Goal: Task Accomplishment & Management: Manage account settings

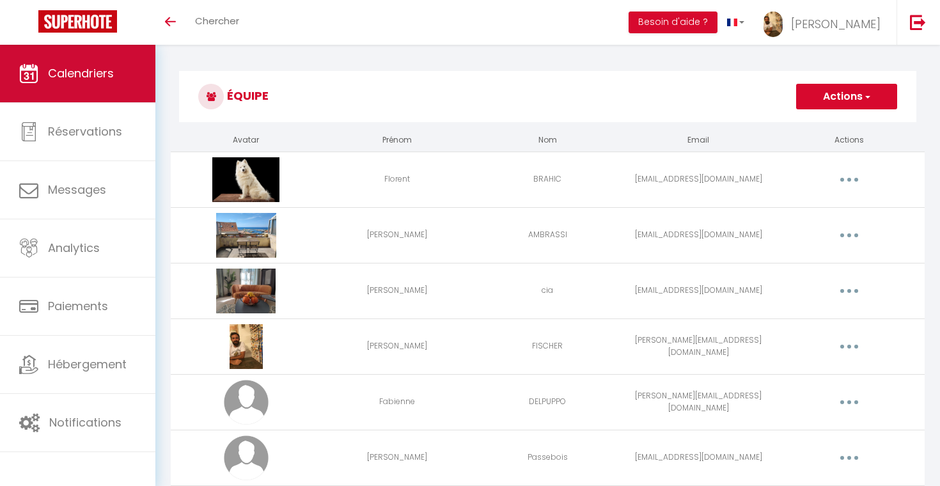
click at [126, 59] on link "Calendriers" at bounding box center [77, 74] width 155 height 58
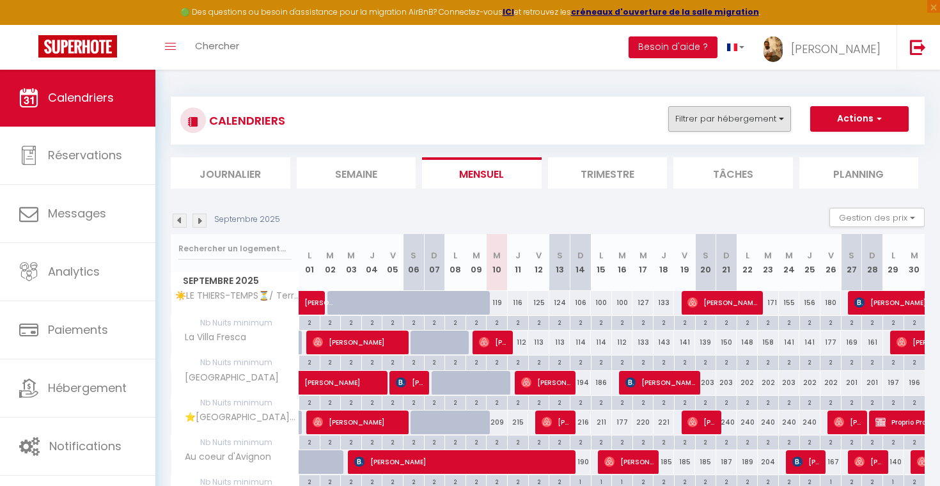
click at [714, 116] on button "Filtrer par hébergement" at bounding box center [729, 119] width 123 height 26
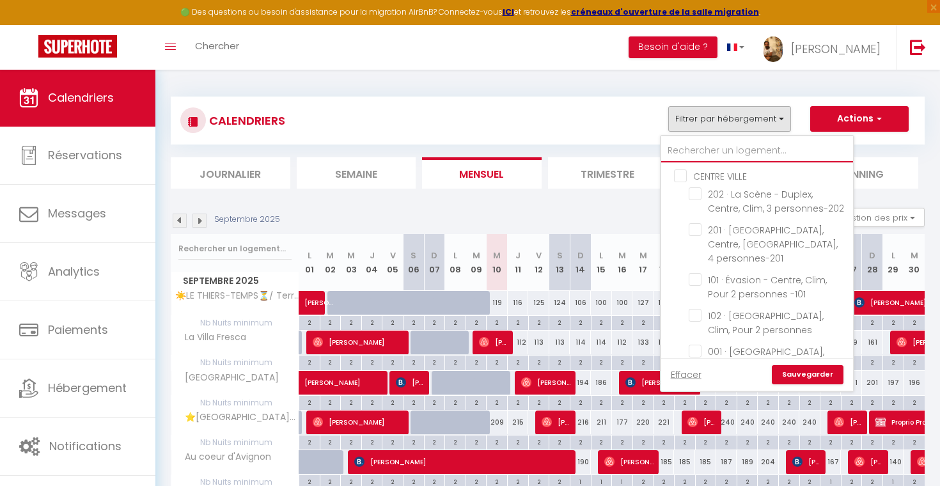
click at [697, 150] on input "text" at bounding box center [757, 150] width 192 height 23
type input "i"
checkbox input "false"
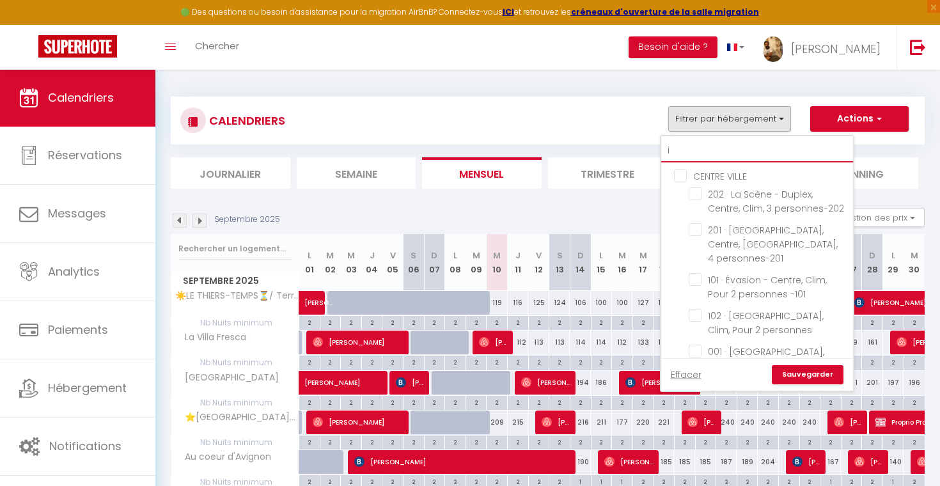
checkbox input "false"
checkbox input "true"
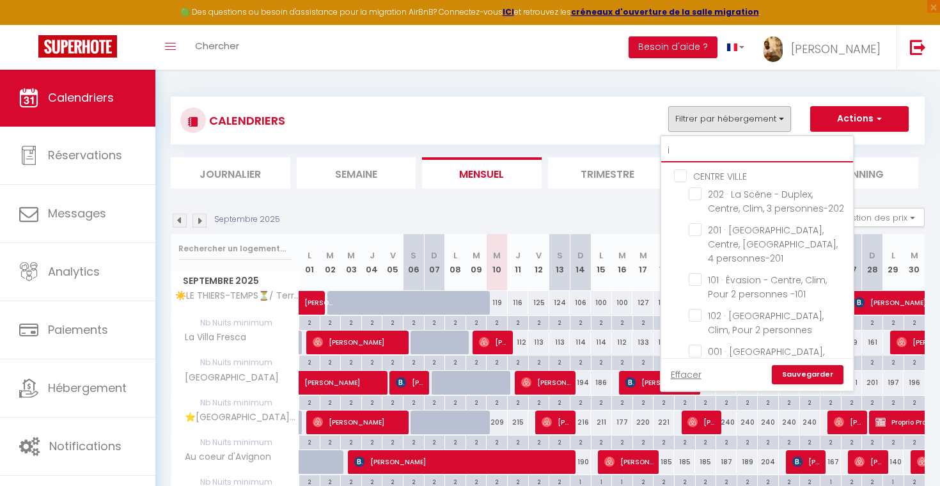
checkbox input "false"
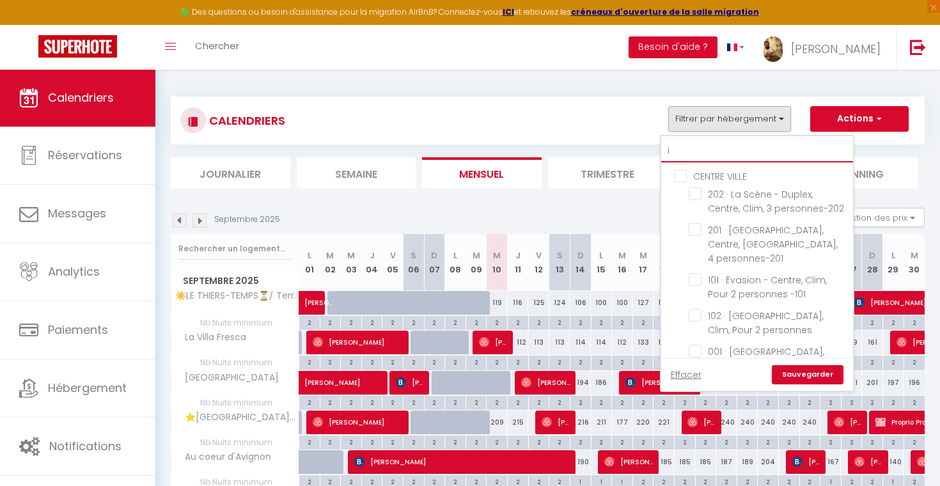
checkbox input "true"
checkbox input "false"
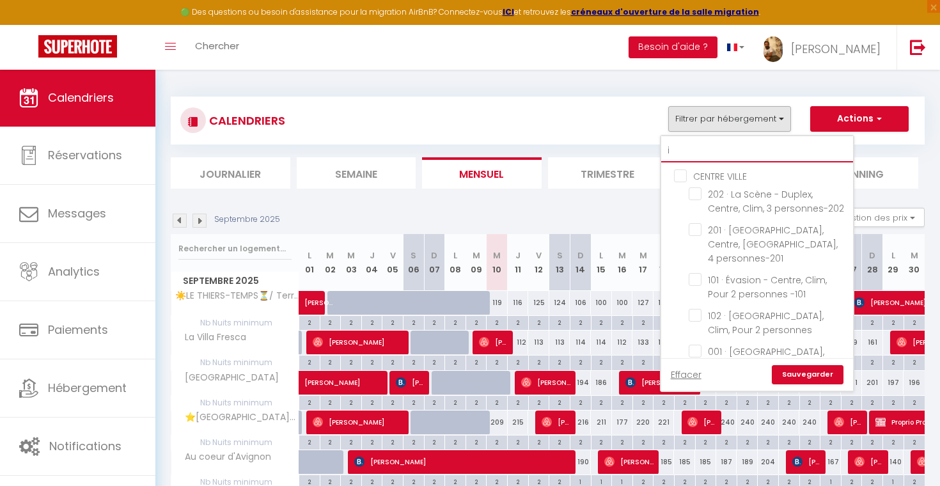
checkbox input "false"
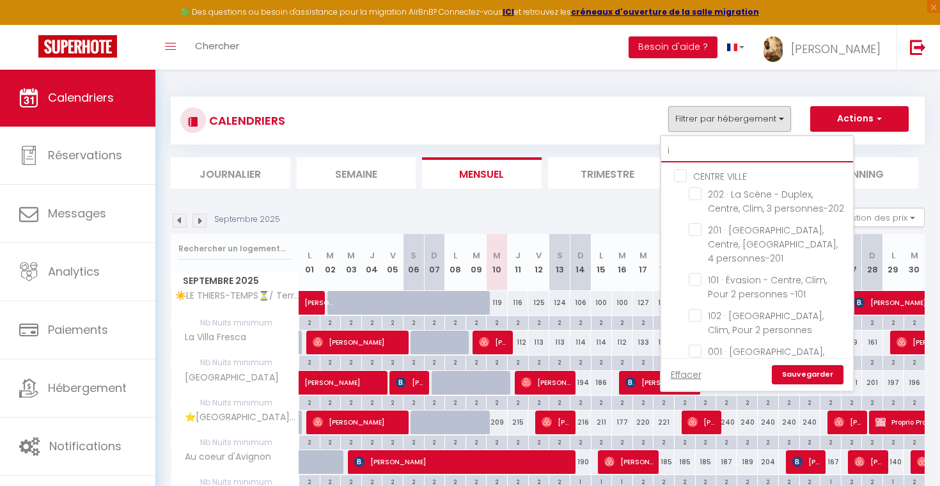
checkbox input "false"
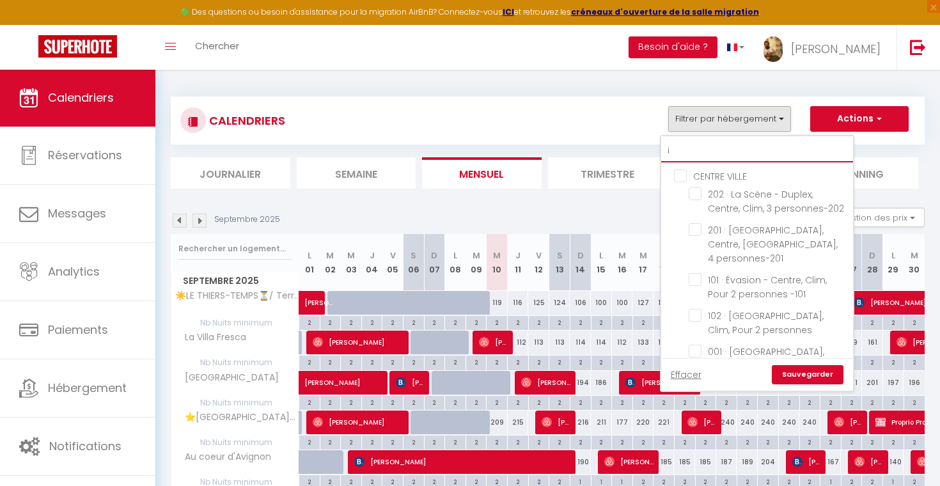
checkbox input "false"
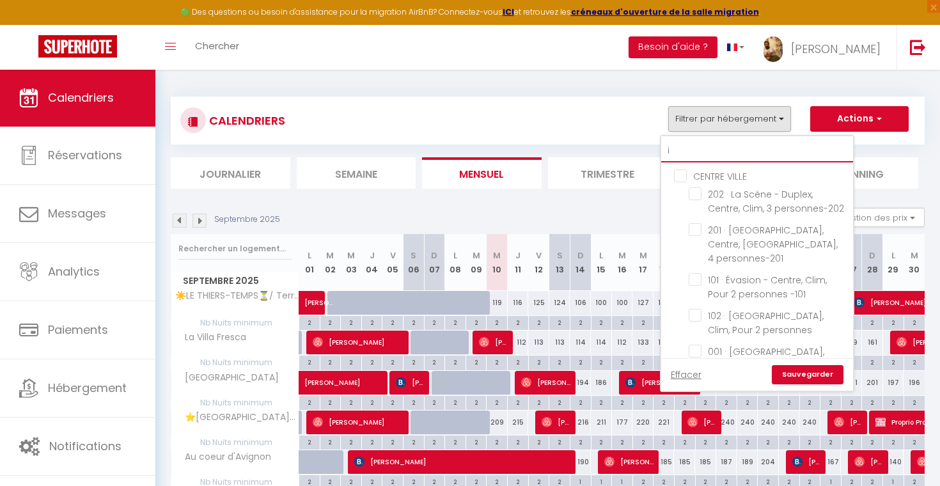
checkbox input "false"
checkbox input "true"
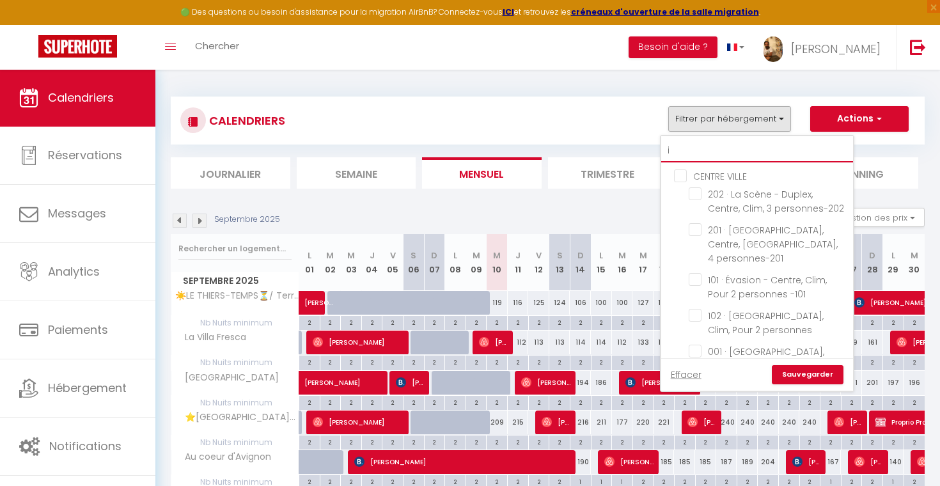
checkbox input "false"
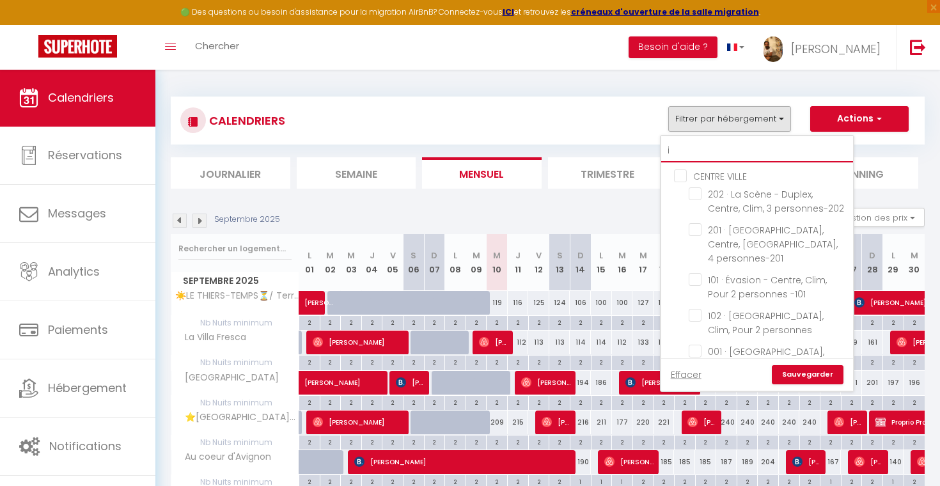
checkbox input "true"
checkbox input "false"
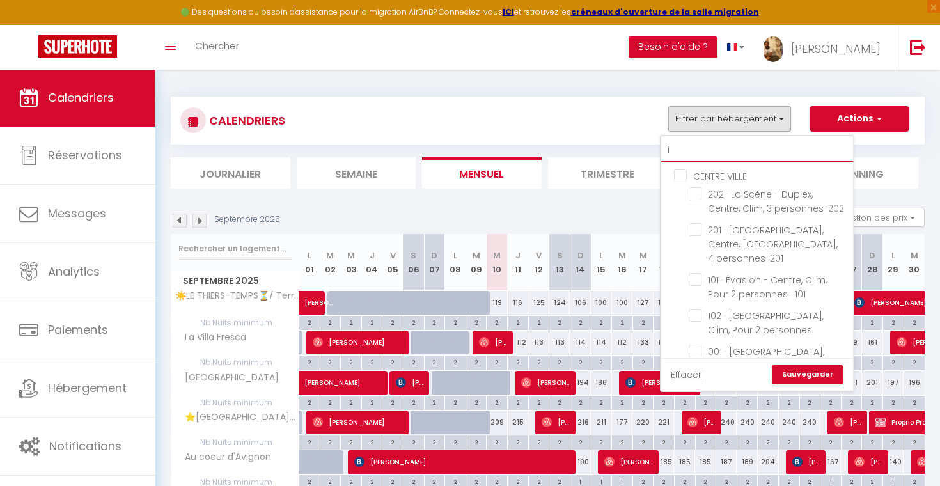
checkbox input "false"
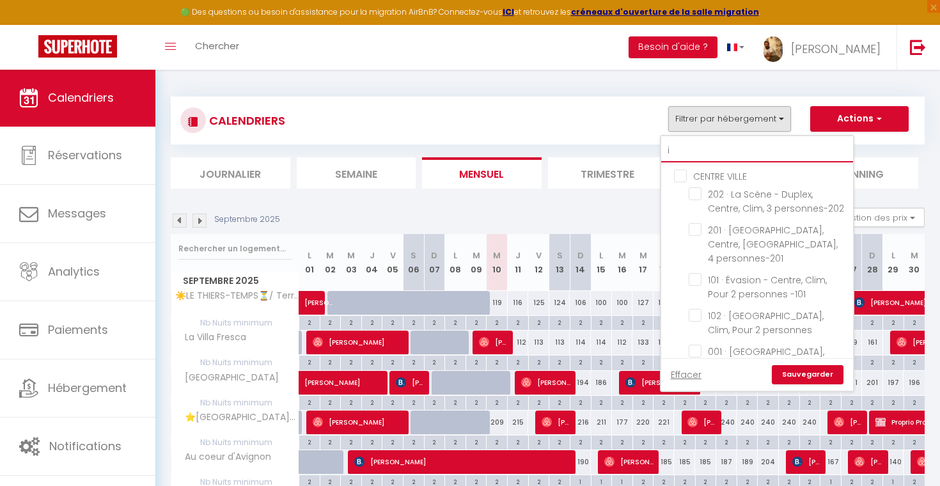
checkbox input "false"
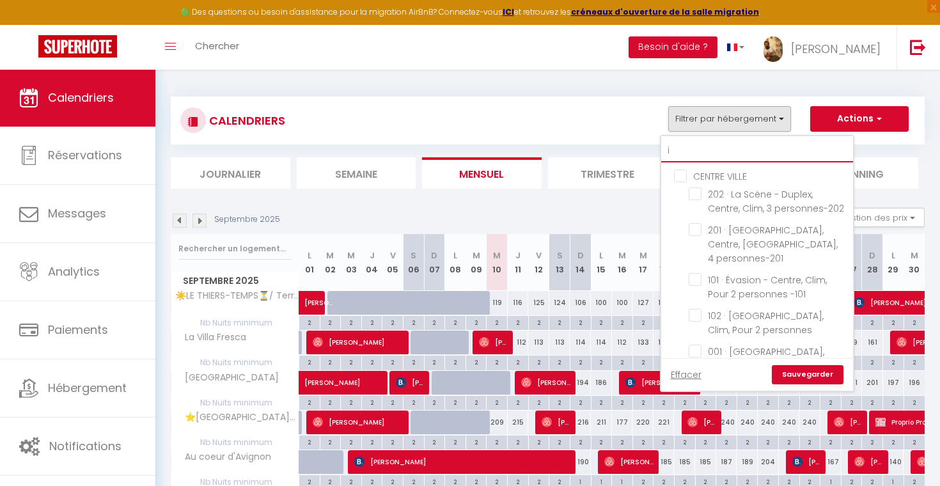
checkbox input "false"
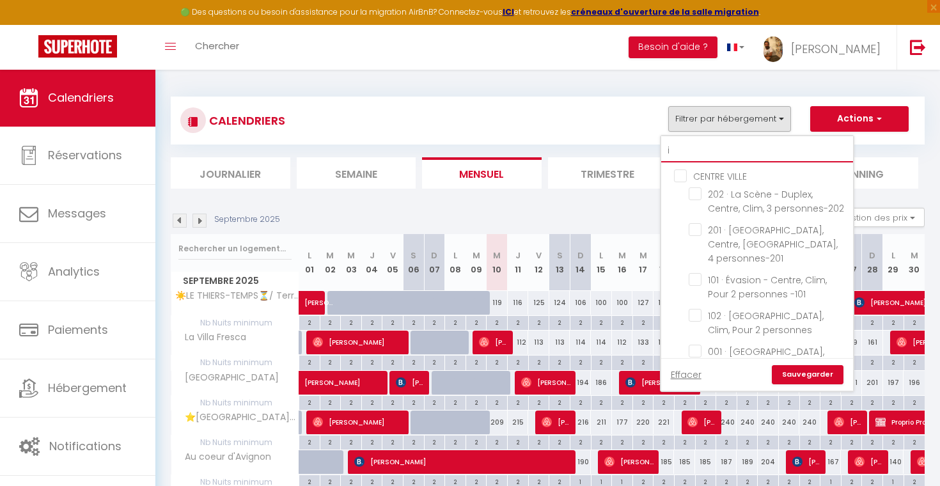
checkbox input "false"
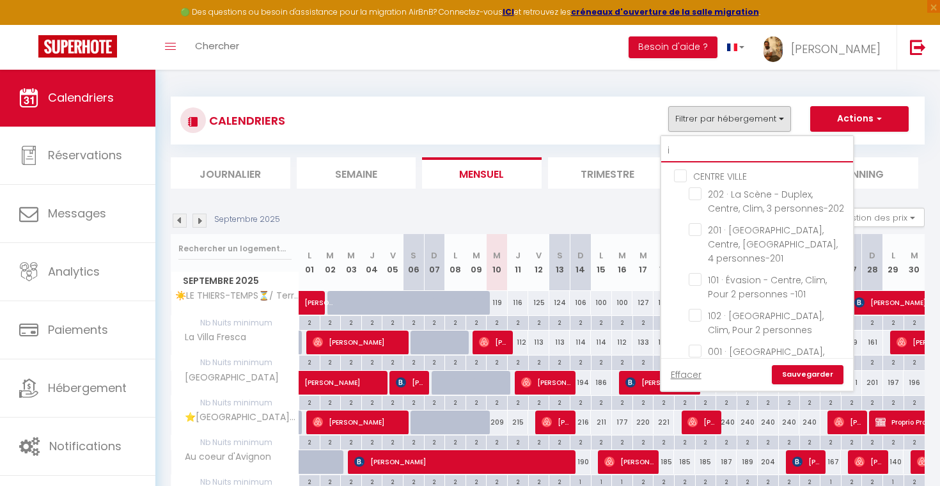
checkbox input "false"
checkbox input "true"
checkbox input "false"
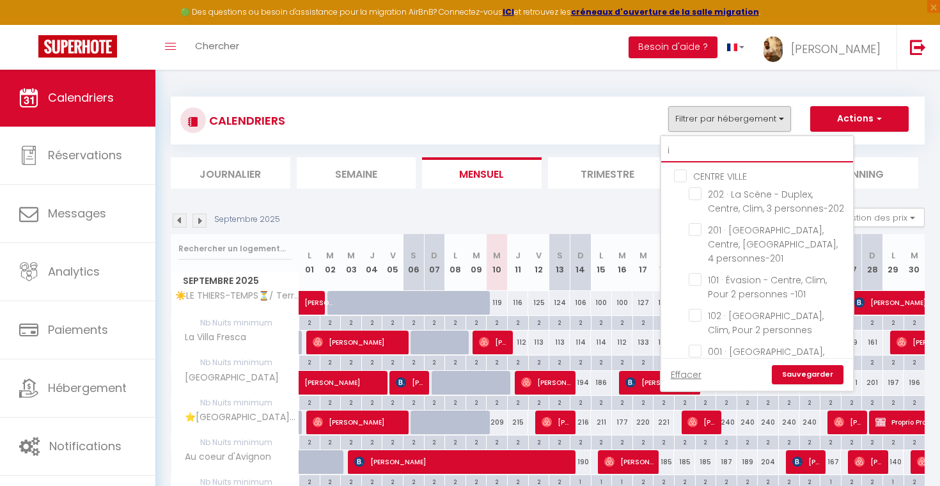
checkbox input "false"
checkbox input "true"
checkbox input "false"
checkbox input "true"
checkbox input "false"
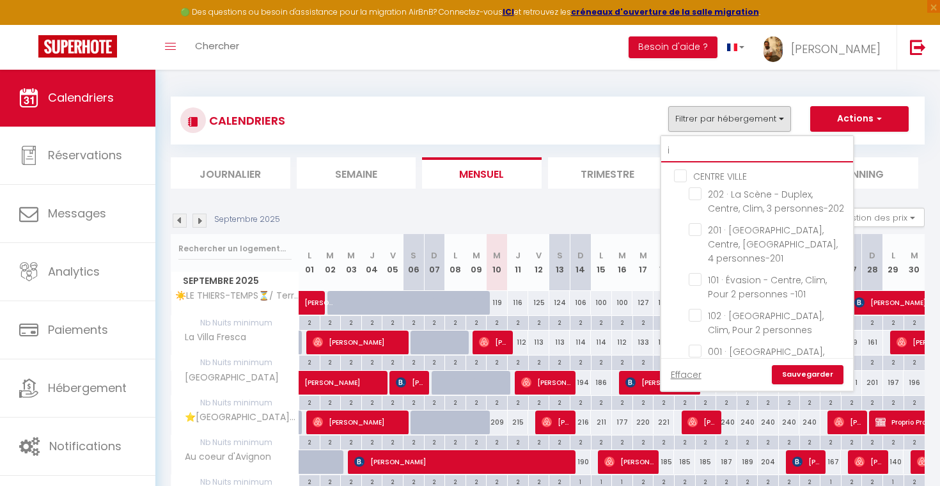
checkbox input "true"
checkbox input "false"
checkbox input "true"
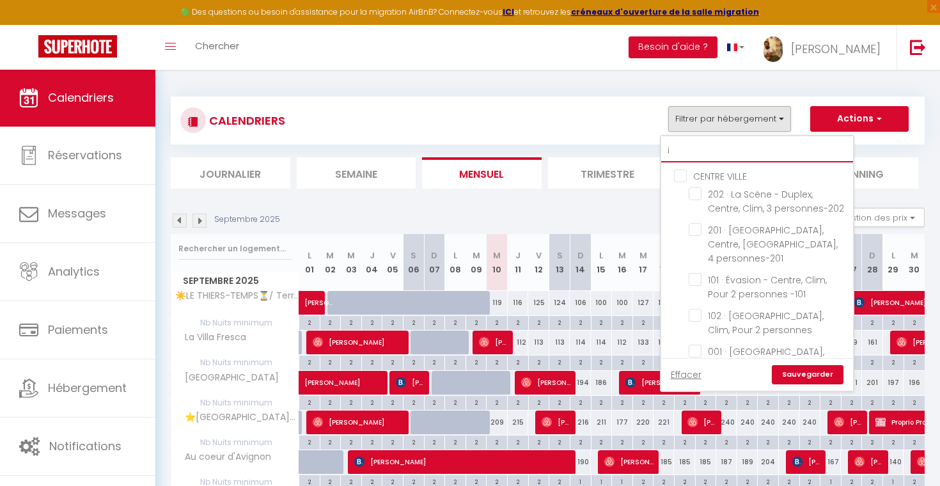
checkbox input "false"
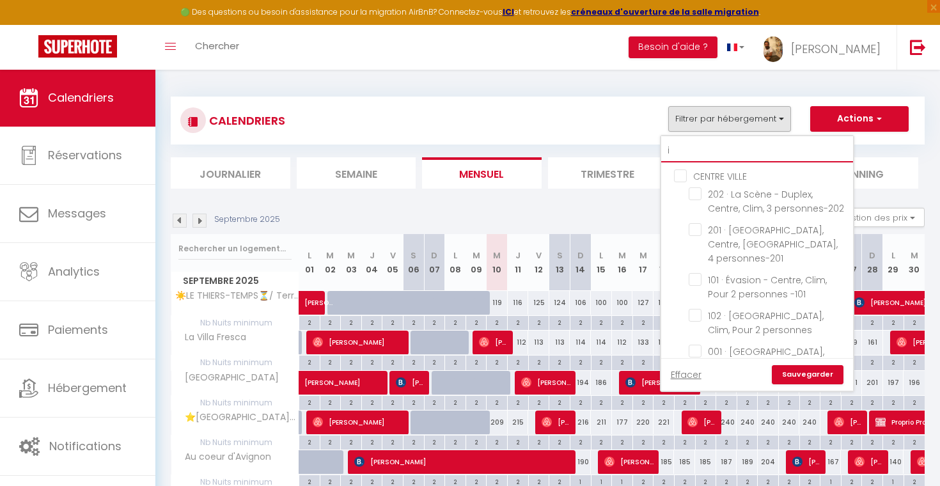
checkbox input "false"
checkbox input "true"
checkbox input "false"
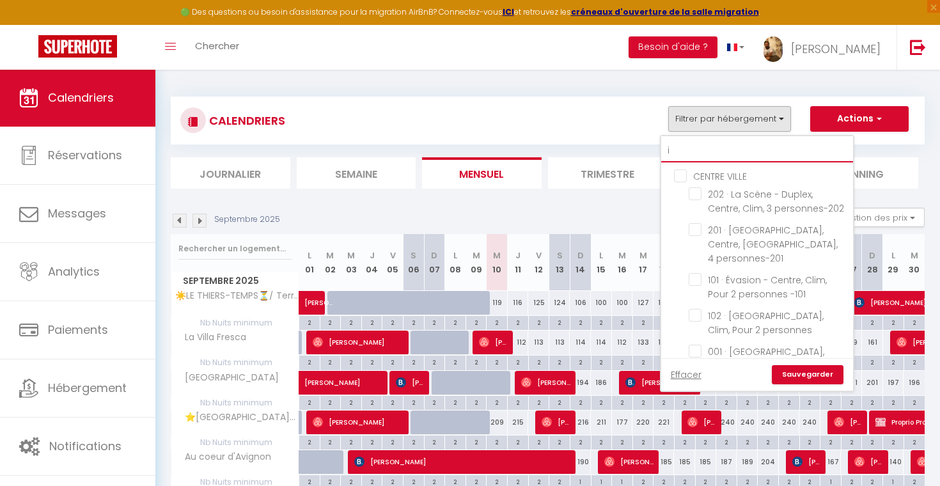
checkbox input "false"
checkbox input "true"
checkbox input "false"
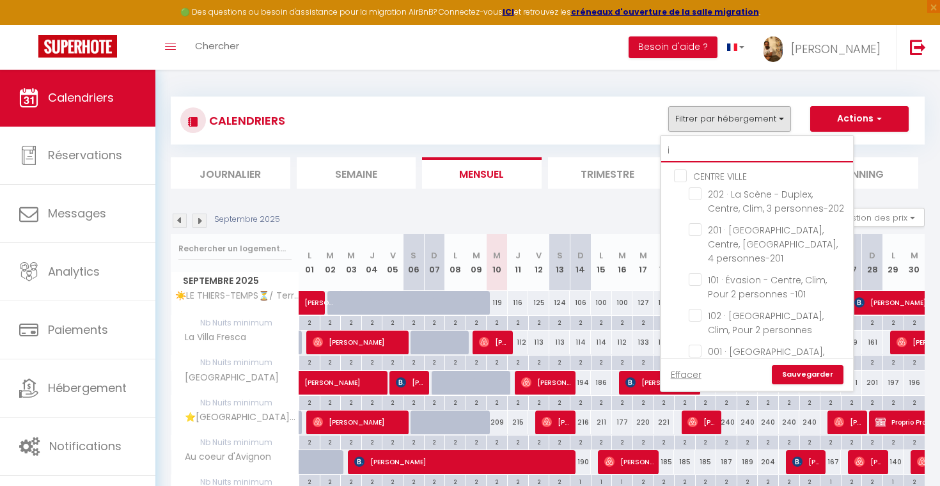
checkbox input "false"
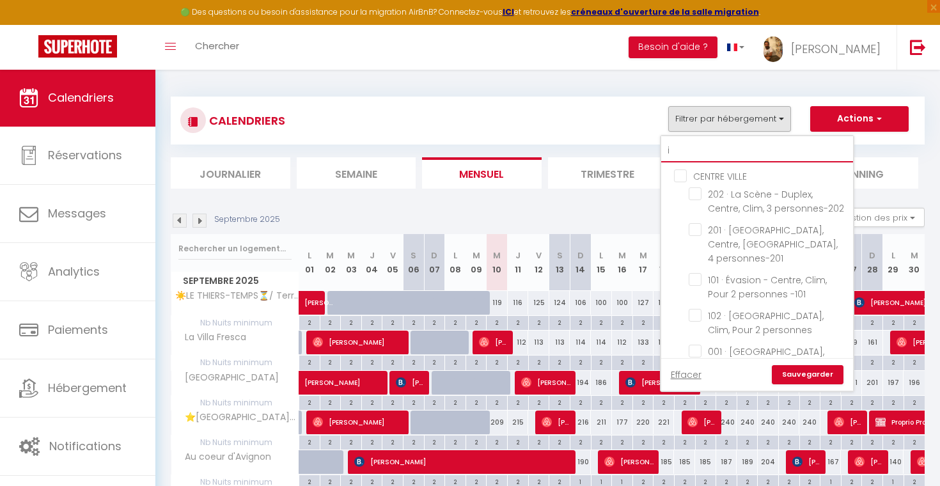
checkbox input "false"
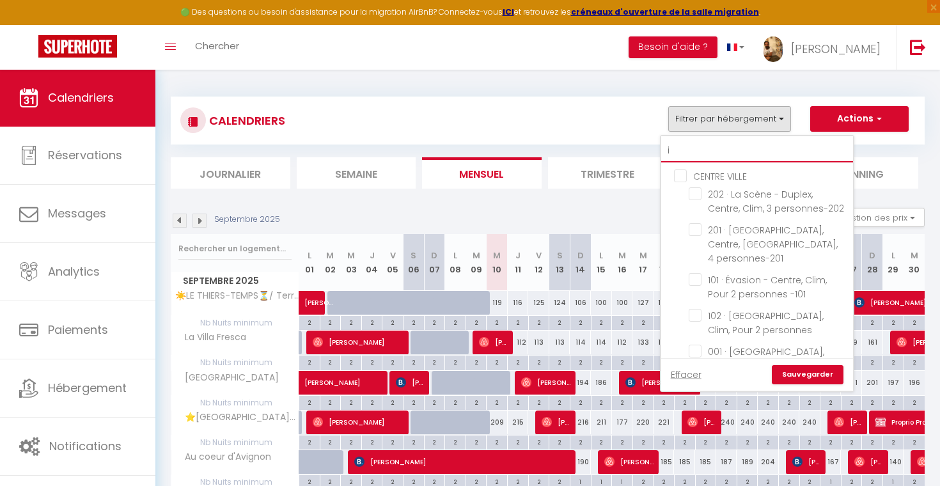
checkbox input "false"
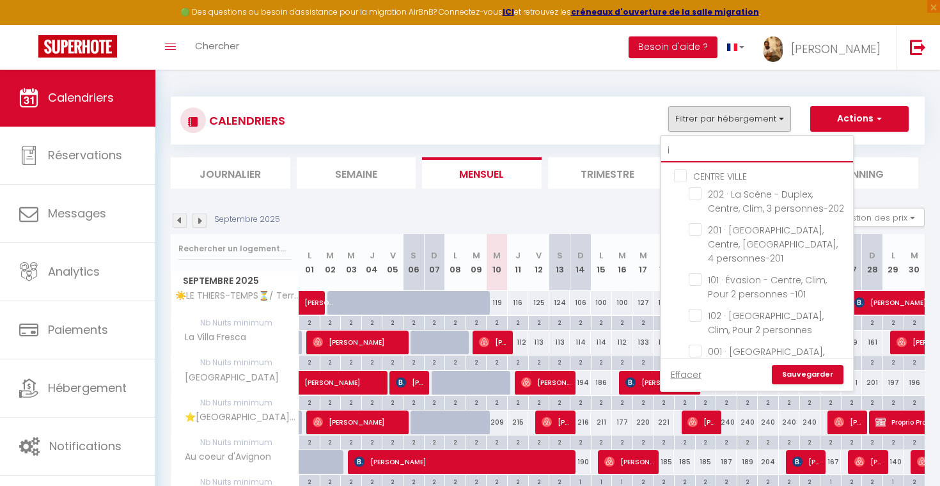
checkbox input "false"
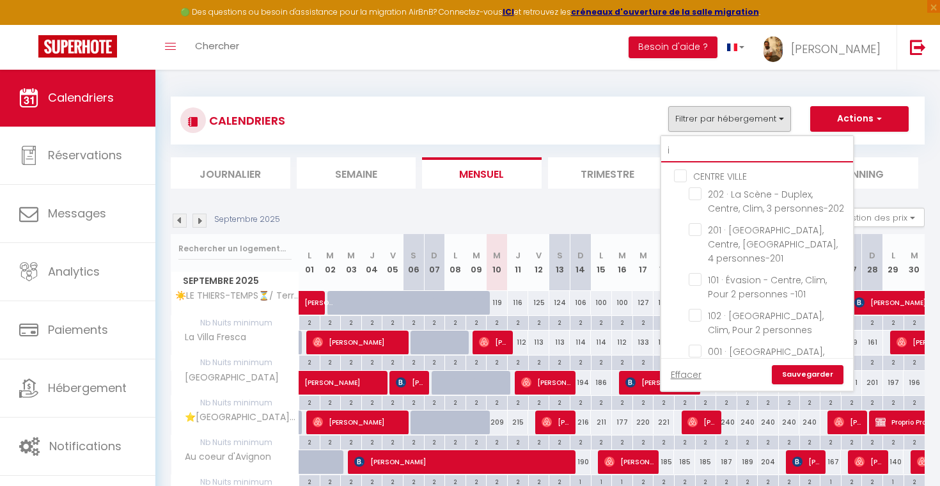
checkbox input "false"
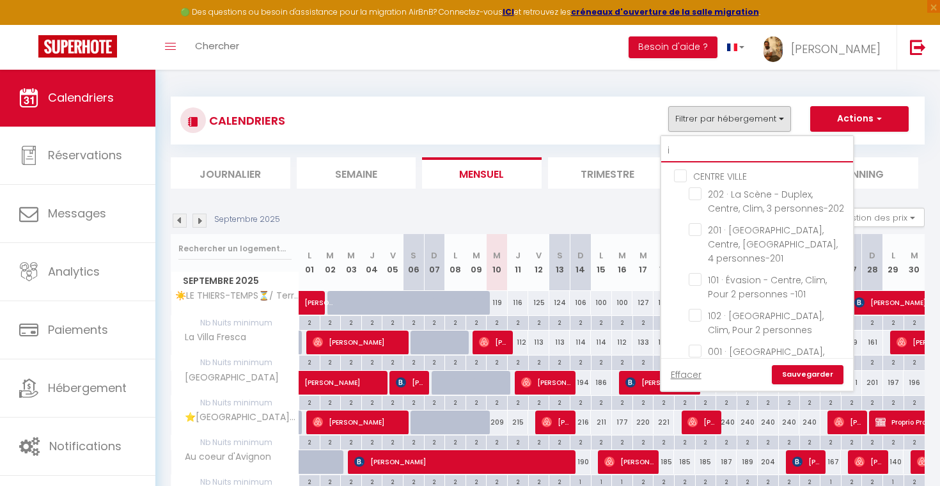
checkbox input "false"
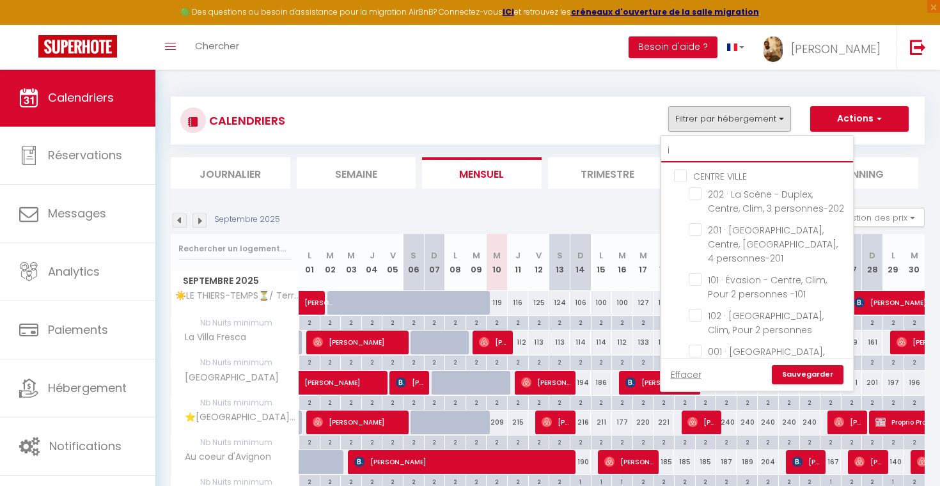
checkbox input "false"
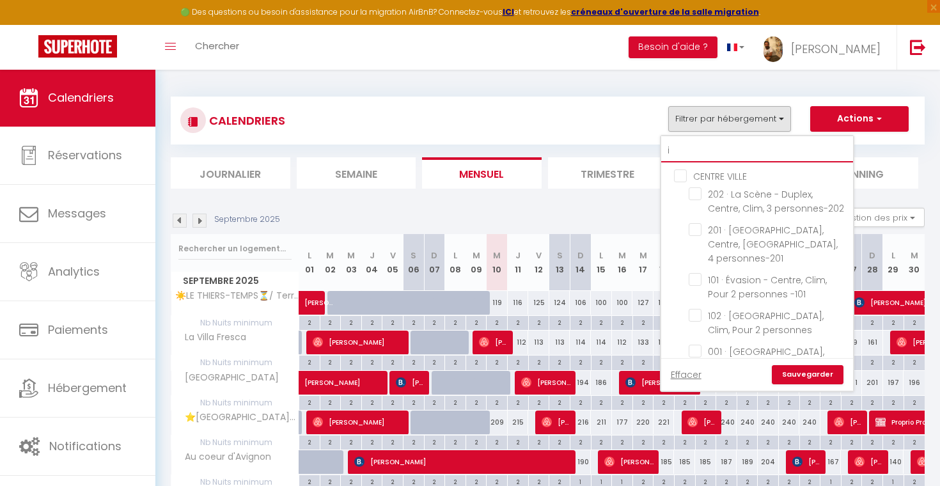
checkbox input "false"
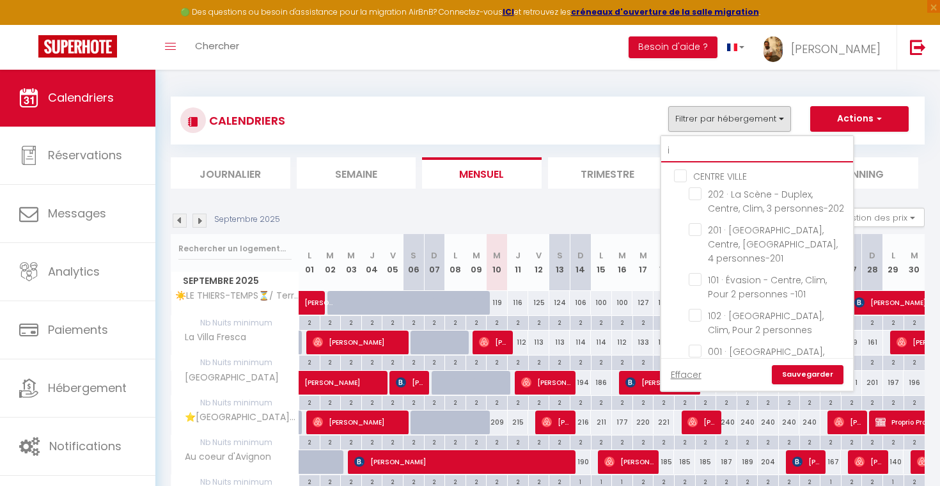
checkbox input "false"
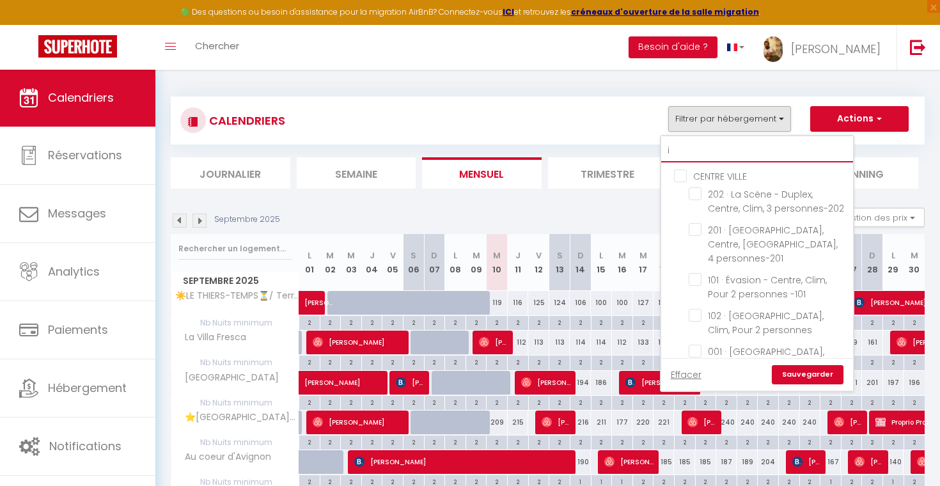
checkbox input "false"
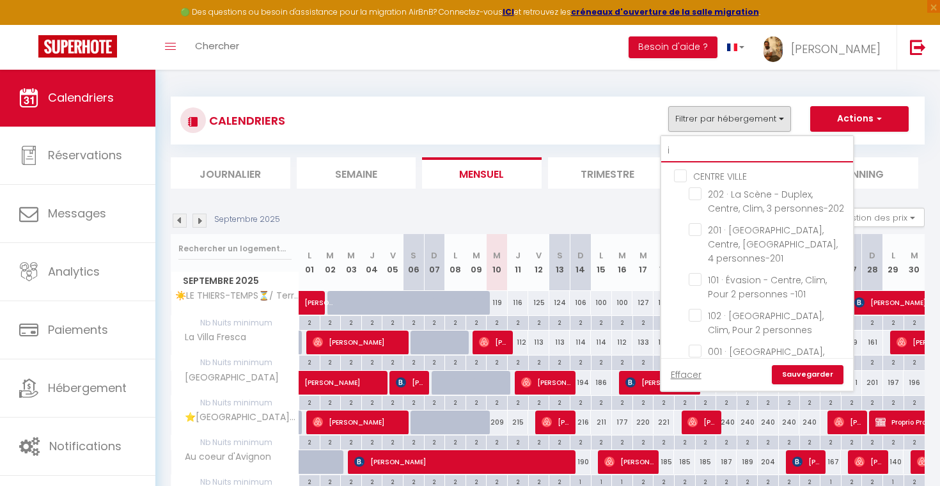
checkbox input "false"
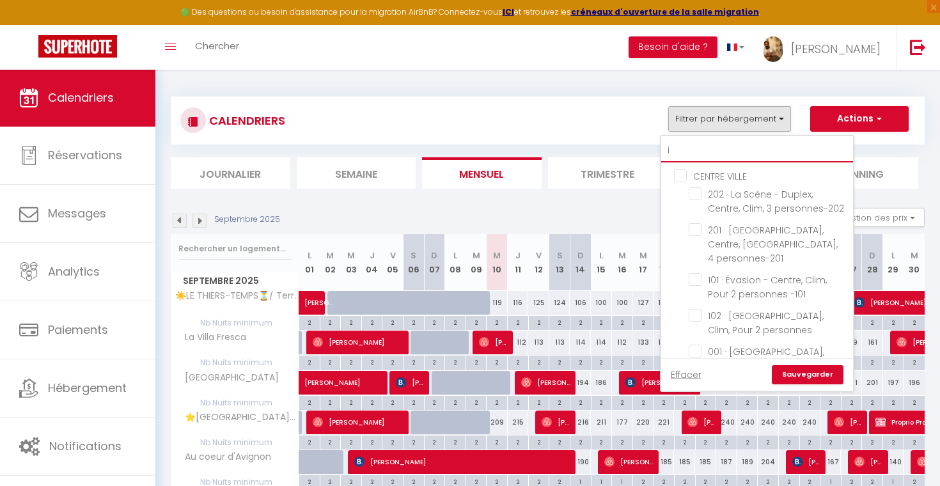
checkbox input "false"
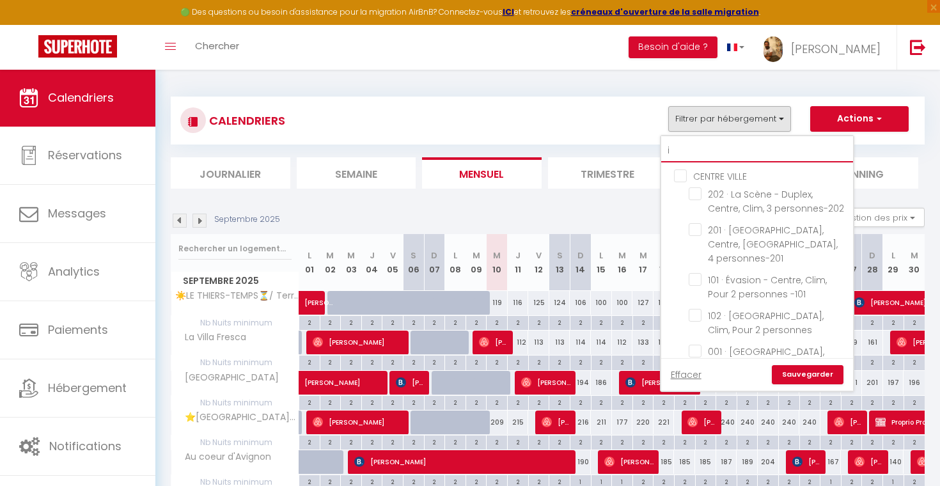
checkbox input "false"
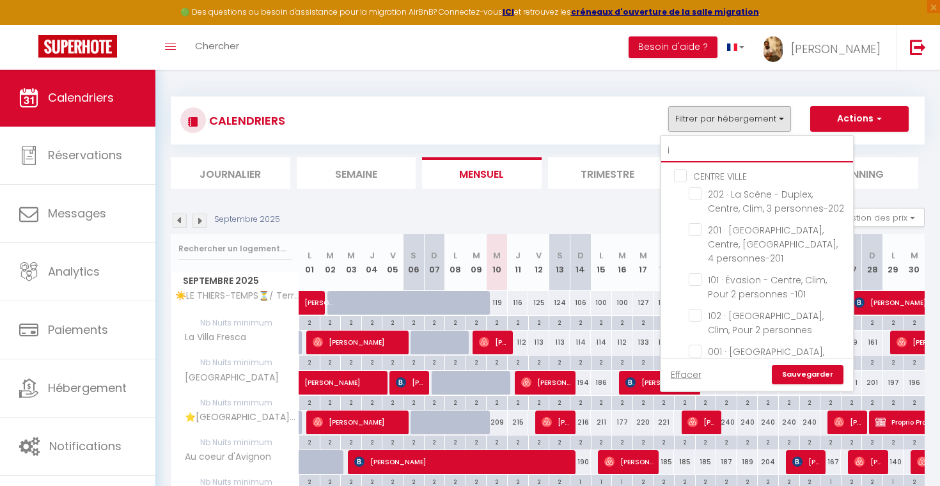
checkbox input "false"
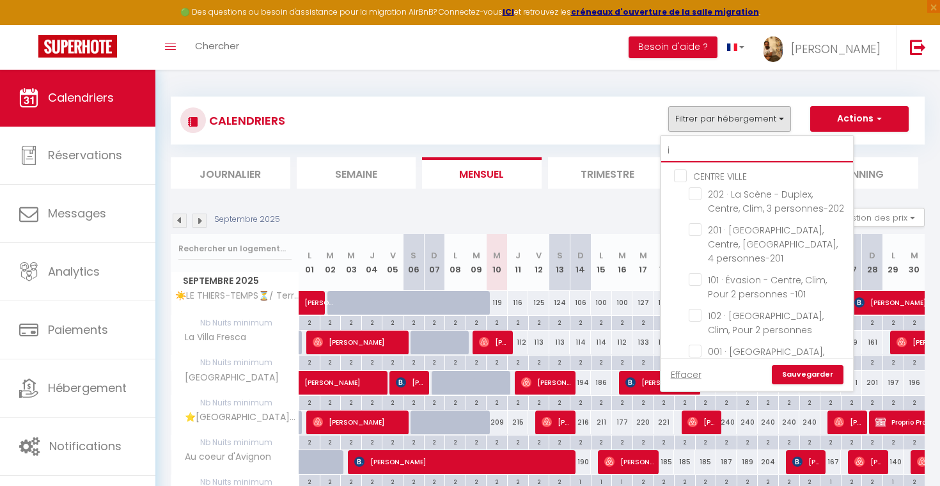
checkbox input "false"
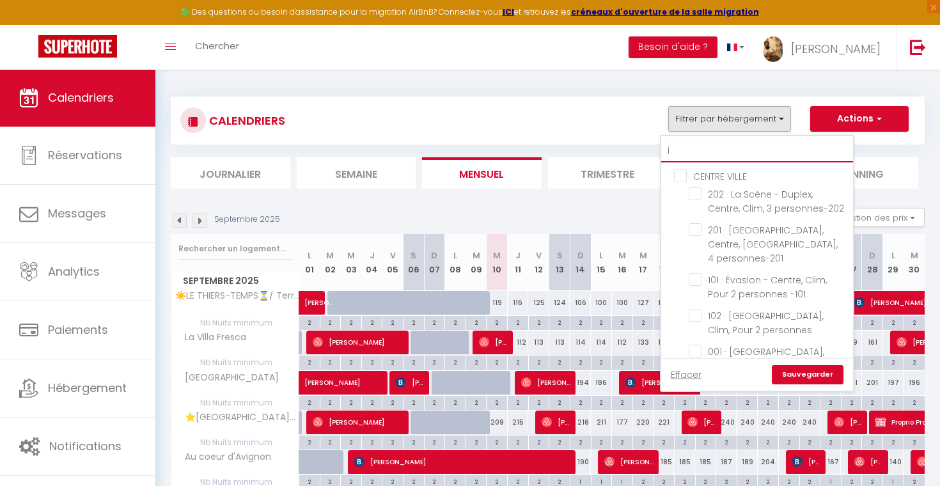
checkbox input "false"
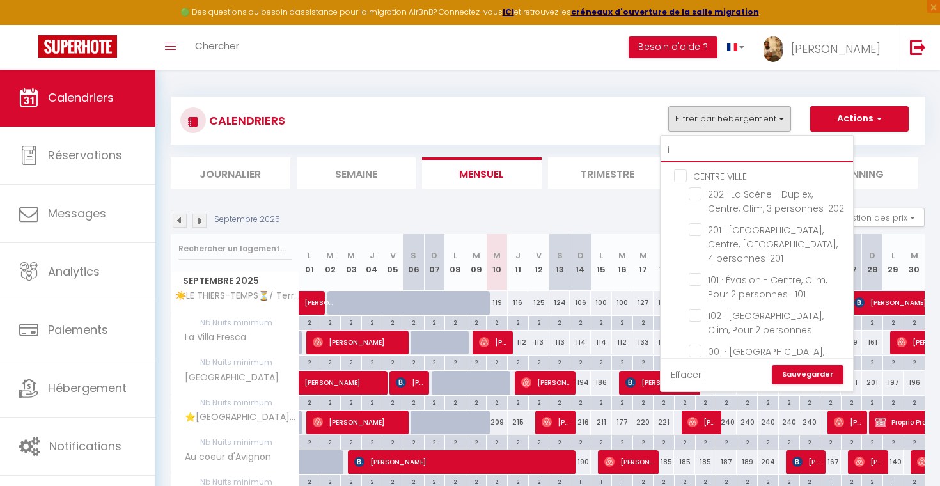
checkbox input "false"
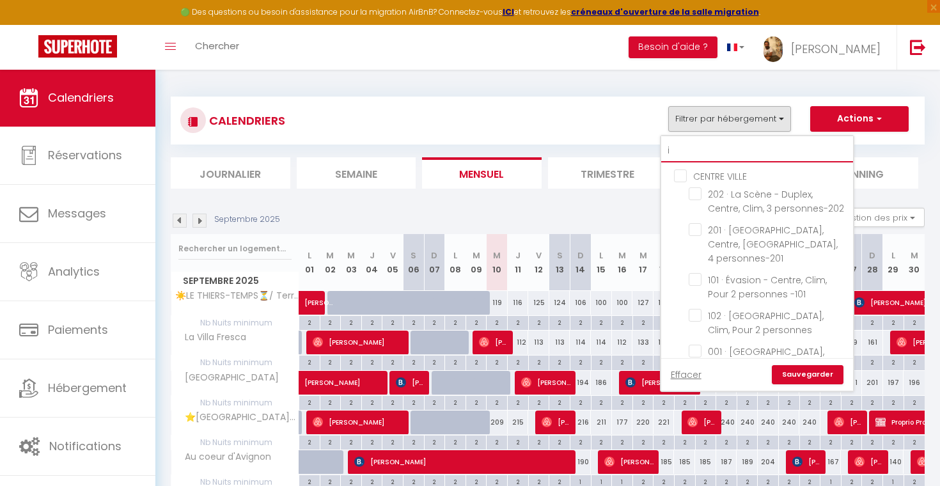
checkbox input "false"
checkbox input "true"
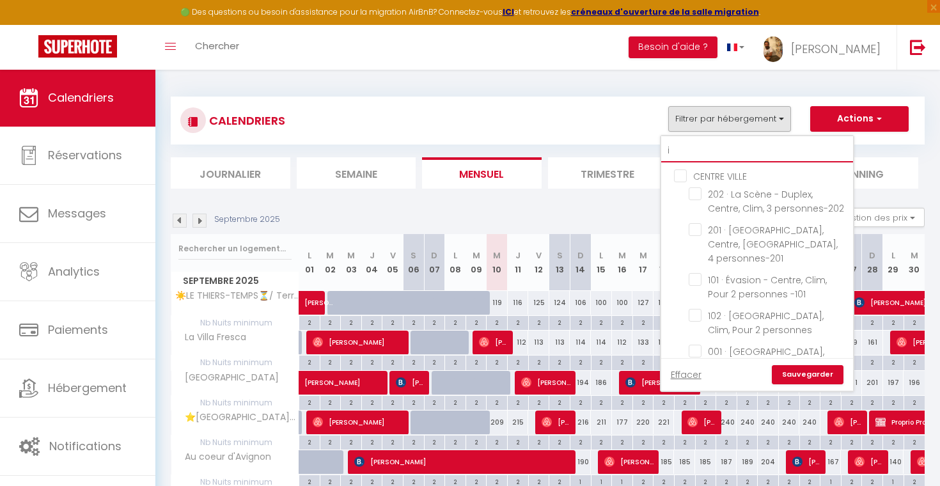
checkbox input "true"
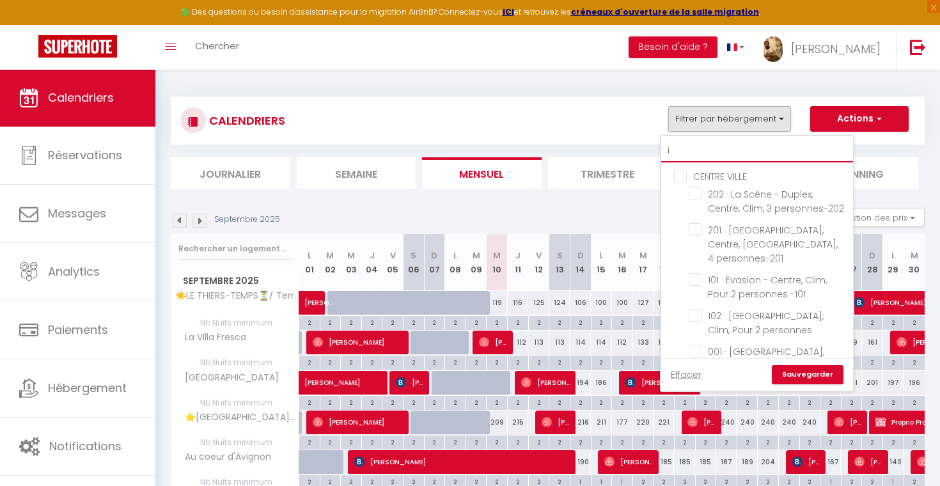
checkbox input "true"
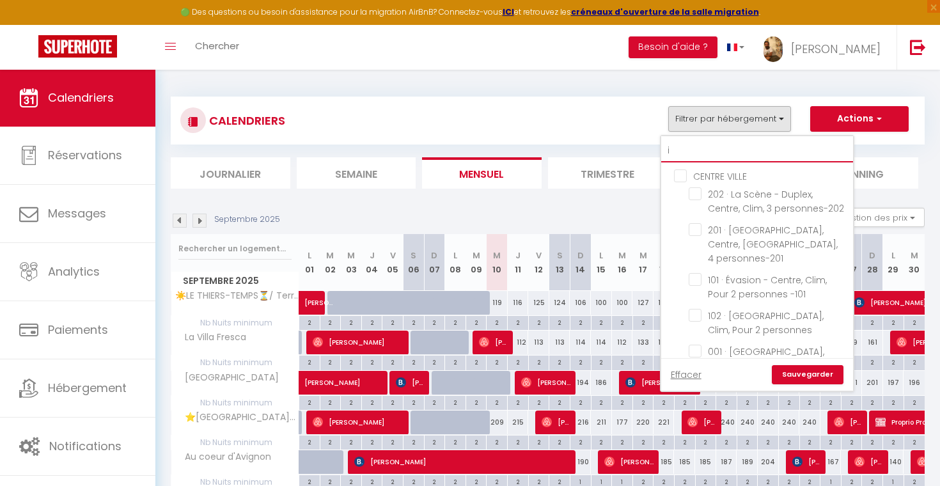
checkbox input "true"
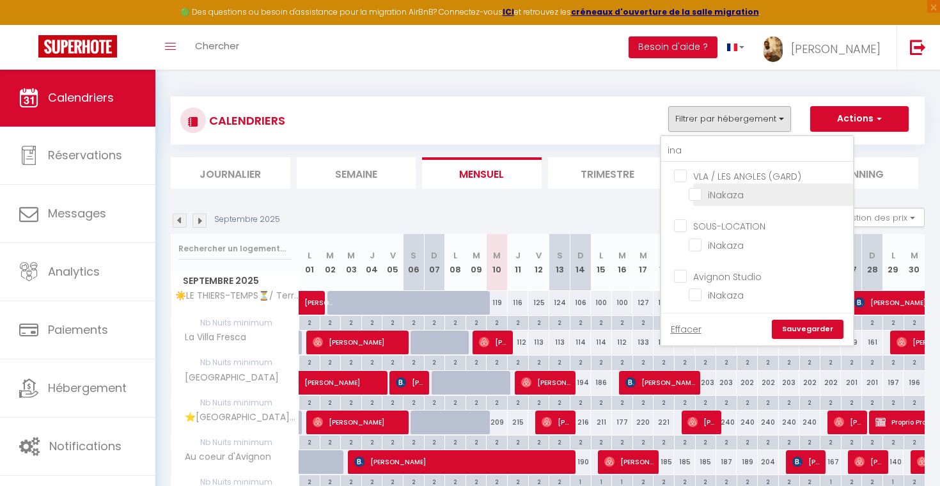
click at [722, 186] on li "iNakaza" at bounding box center [773, 194] width 160 height 22
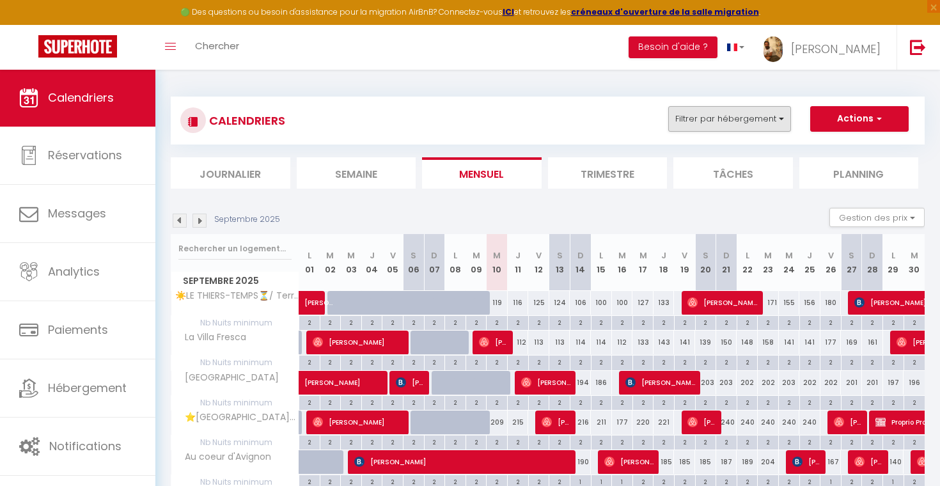
click at [744, 121] on button "Filtrer par hébergement" at bounding box center [729, 119] width 123 height 26
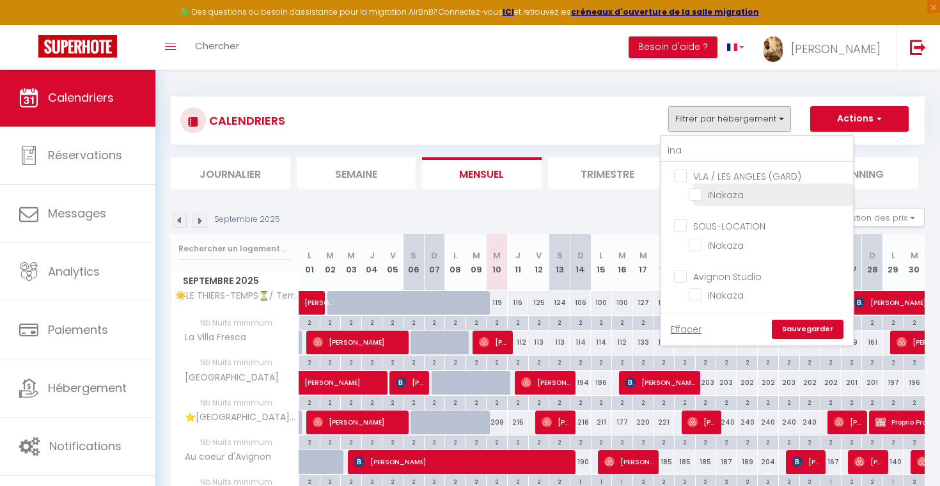
click at [712, 199] on input "iNakaza" at bounding box center [769, 193] width 160 height 13
click at [817, 332] on link "Sauvegarder" at bounding box center [808, 329] width 72 height 19
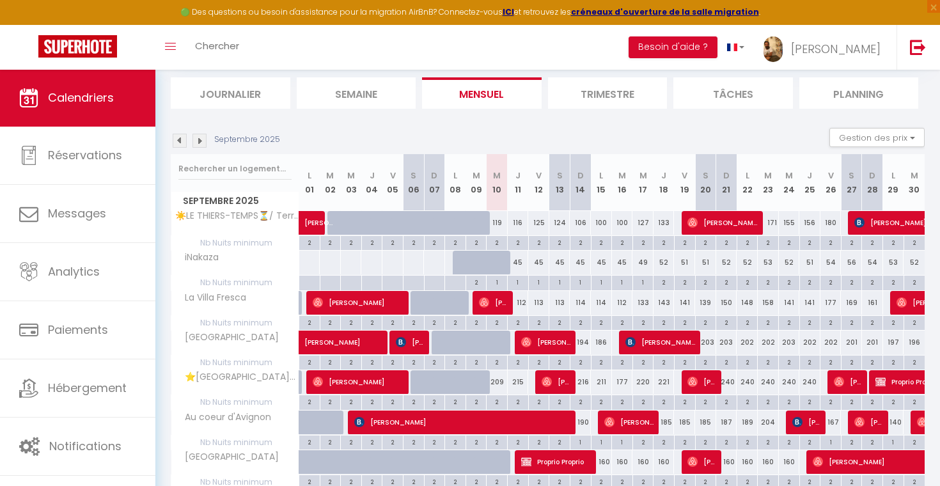
scroll to position [84, 0]
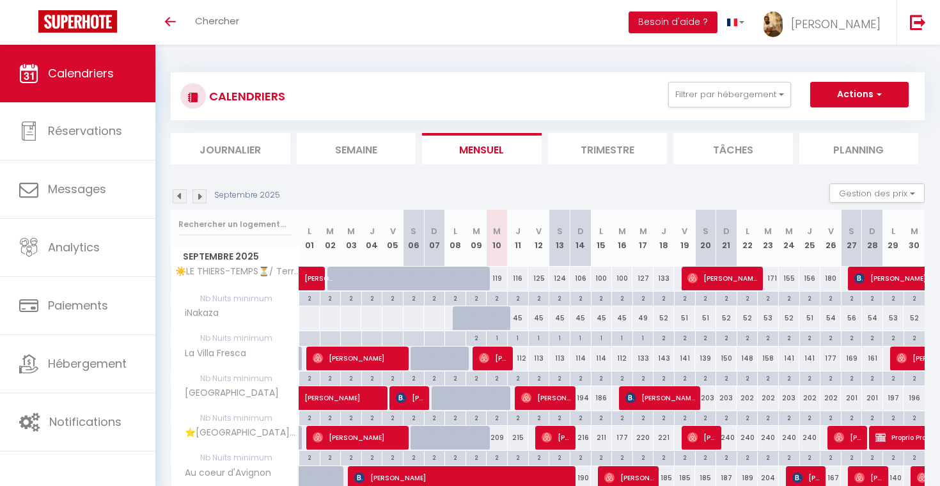
click at [521, 317] on div "45" at bounding box center [518, 318] width 21 height 24
type input "45"
type input "Jeu 11 Septembre 2025"
type input "Ven 12 Septembre 2025"
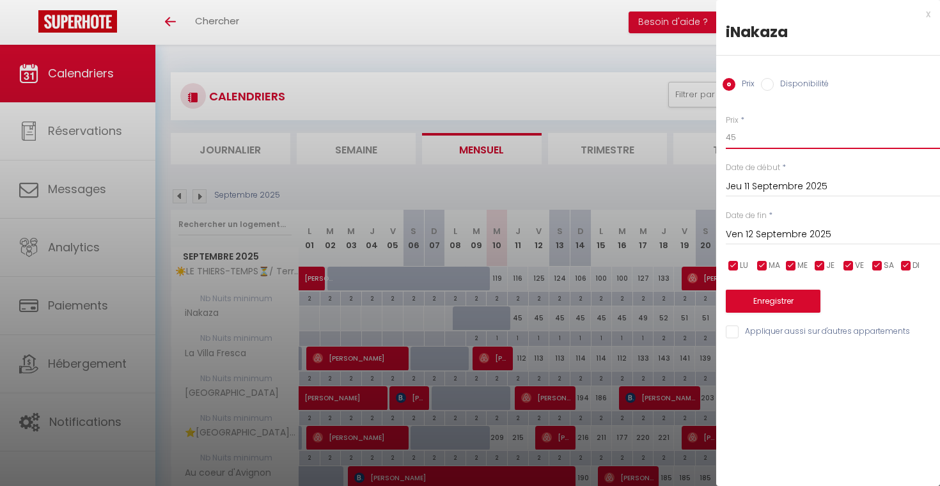
click at [791, 143] on input "45" at bounding box center [833, 137] width 214 height 23
type input "50"
click at [782, 224] on div "Ven 12 Septembre 2025 < Sep 2025 > Dim Lun Mar Mer Jeu Ven Sam 1 2 3 4 5 6 7 8 …" at bounding box center [833, 233] width 214 height 23
click at [800, 231] on input "Ven 12 Septembre 2025" at bounding box center [833, 234] width 214 height 17
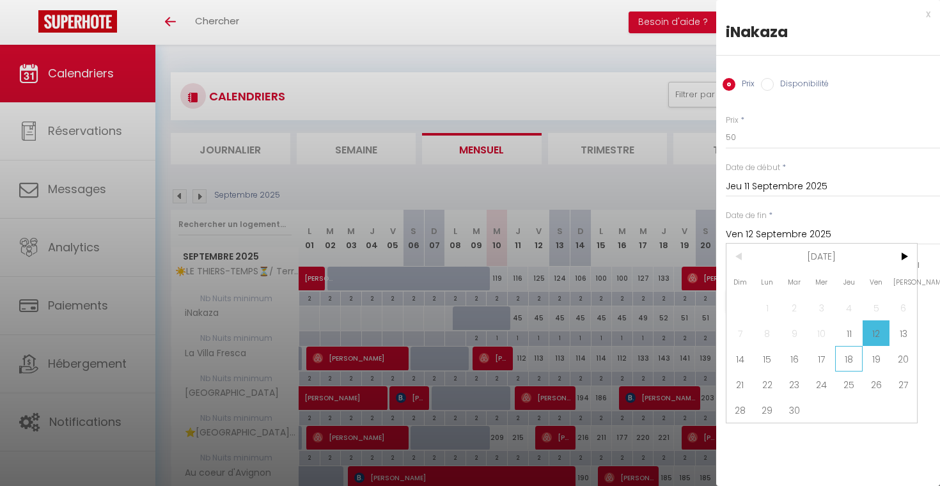
click at [851, 354] on span "18" at bounding box center [848, 359] width 27 height 26
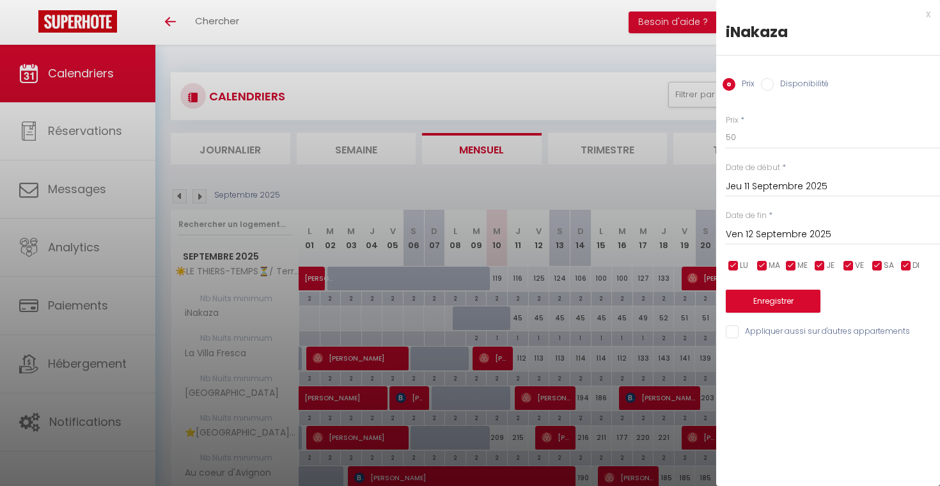
type input "Jeu 18 Septembre 2025"
click at [801, 302] on button "Enregistrer" at bounding box center [773, 301] width 95 height 23
